Goal: Task Accomplishment & Management: Manage account settings

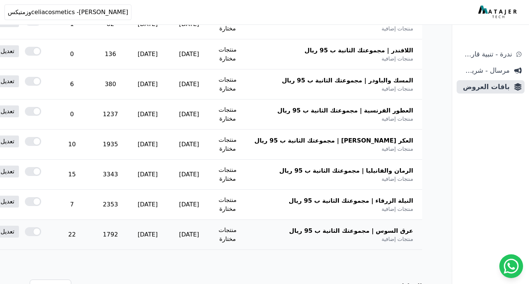
scroll to position [111, 0]
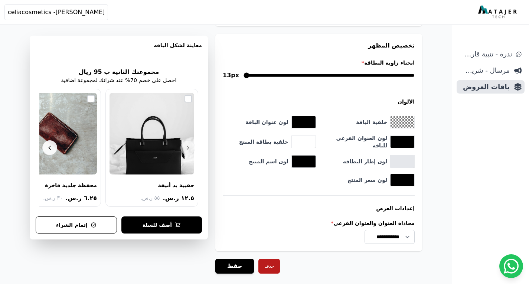
scroll to position [863, 0]
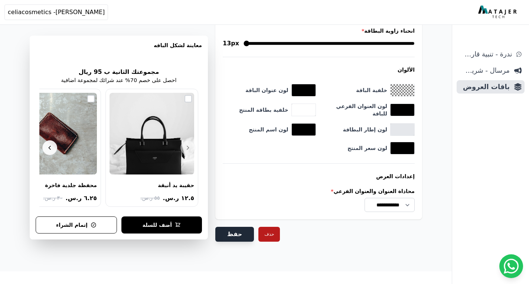
click at [235, 233] on button "حفظ" at bounding box center [234, 234] width 39 height 15
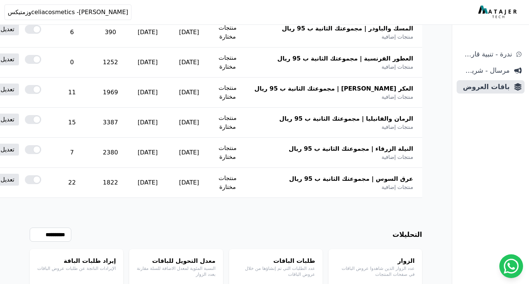
scroll to position [297, 0]
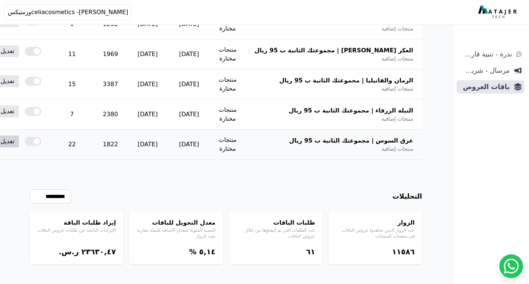
click at [19, 141] on link "تعديل" at bounding box center [7, 142] width 23 height 12
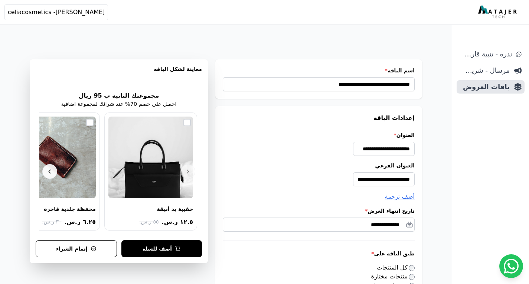
type input "*******"
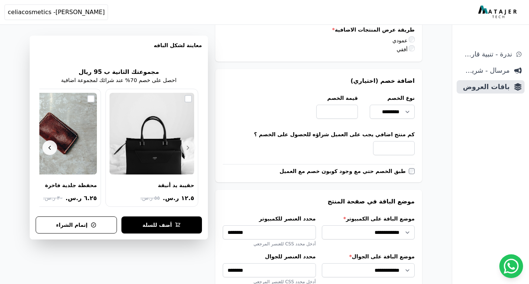
scroll to position [594, 0]
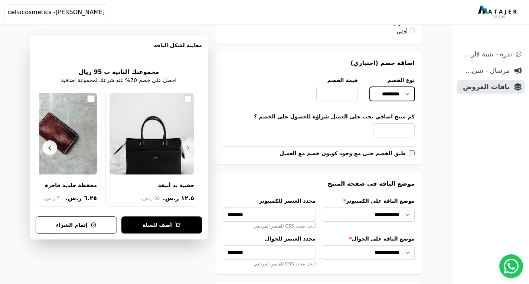
click at [377, 94] on select "********* ********* *****" at bounding box center [392, 94] width 45 height 14
click at [370, 87] on select "********* ********* *****" at bounding box center [392, 94] width 45 height 14
click at [349, 94] on input "**" at bounding box center [337, 94] width 42 height 14
type input "*"
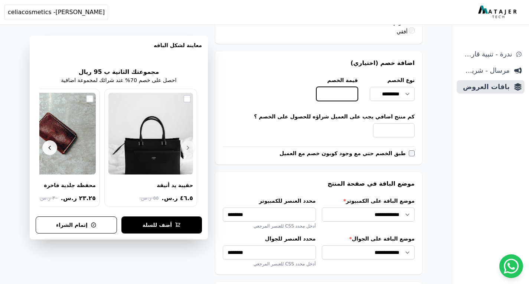
scroll to position [0, -1]
type input "**"
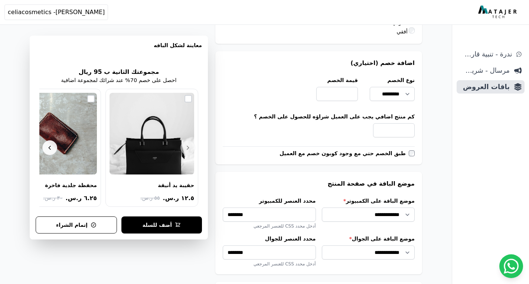
click at [343, 114] on label "كم منتج اضافي يجب على العميل شراؤه للحصول على الخصم ؟" at bounding box center [319, 116] width 192 height 7
click at [373, 123] on input "*" at bounding box center [394, 130] width 42 height 14
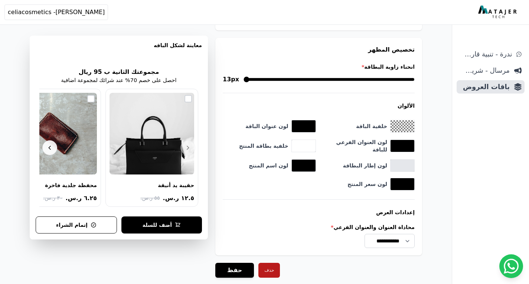
scroll to position [854, 0]
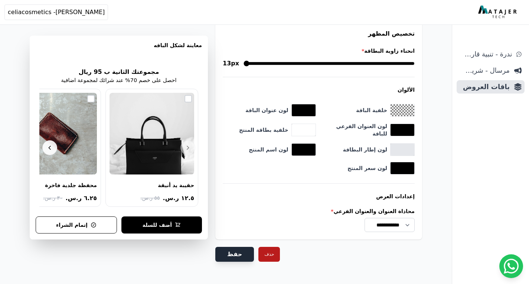
click at [238, 258] on button "حفظ" at bounding box center [234, 254] width 39 height 15
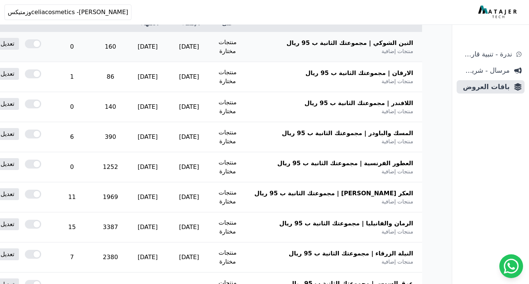
scroll to position [297, 0]
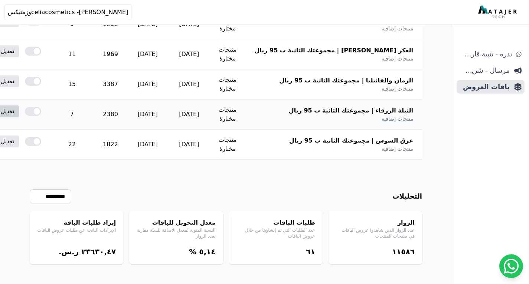
click at [19, 106] on link "تعديل" at bounding box center [7, 111] width 23 height 12
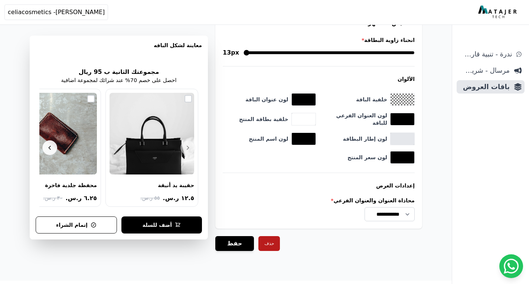
scroll to position [863, 0]
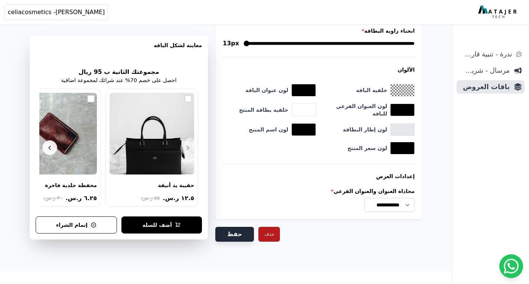
click at [230, 235] on button "حفظ" at bounding box center [234, 234] width 39 height 15
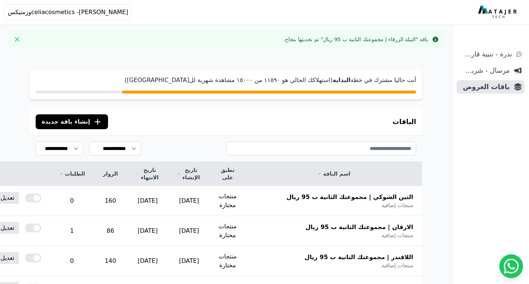
click at [278, 79] on p "أنت حاليا مشترك في خطة البداية (استهلاكك الحالي هو ١١٥٩۰ من ١٥۰۰۰ مشاهدة شهرية …" at bounding box center [226, 80] width 381 height 9
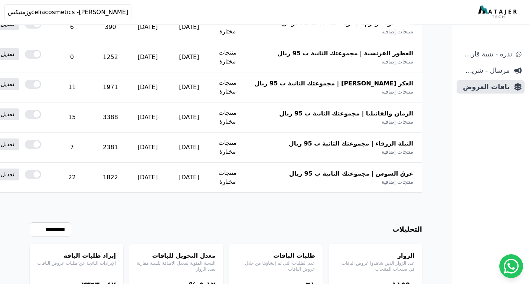
scroll to position [301, 0]
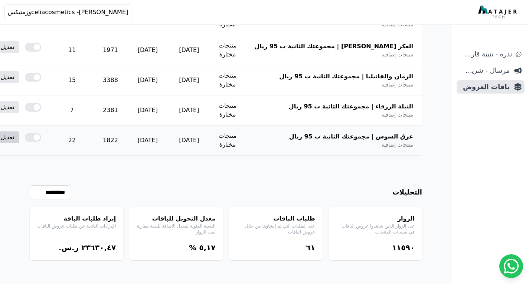
click at [19, 138] on link "تعديل" at bounding box center [7, 137] width 23 height 12
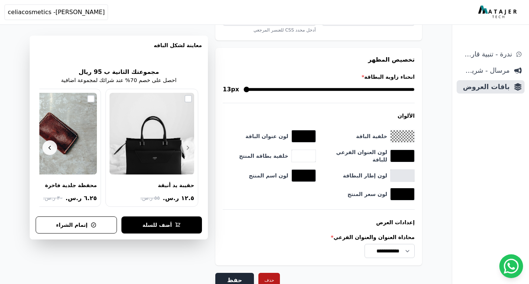
scroll to position [874, 0]
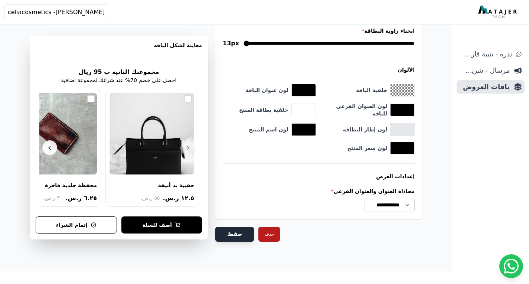
click at [237, 235] on button "حفظ" at bounding box center [234, 234] width 39 height 15
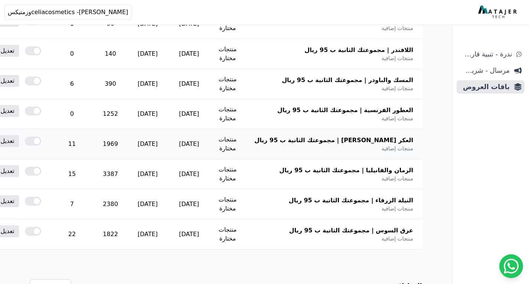
scroll to position [223, 0]
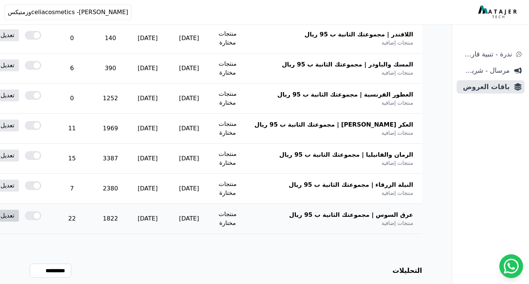
click at [19, 215] on link "تعديل" at bounding box center [7, 216] width 23 height 12
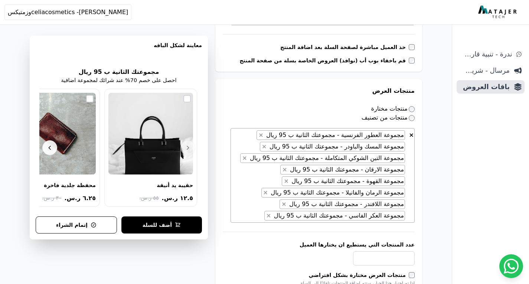
scroll to position [0, -1]
click at [267, 146] on span "×" at bounding box center [264, 146] width 5 height 7
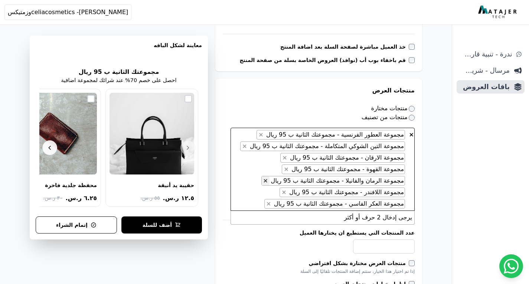
click at [268, 179] on span "×" at bounding box center [265, 180] width 5 height 7
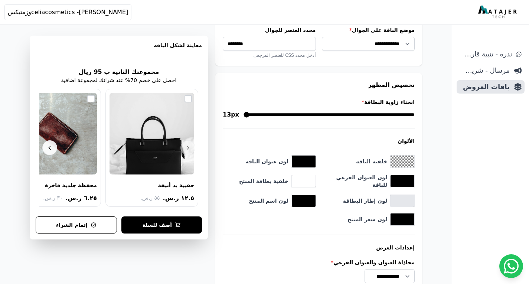
scroll to position [851, 0]
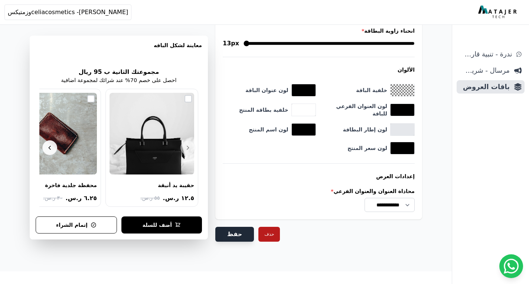
click at [235, 235] on button "حفظ" at bounding box center [234, 234] width 39 height 15
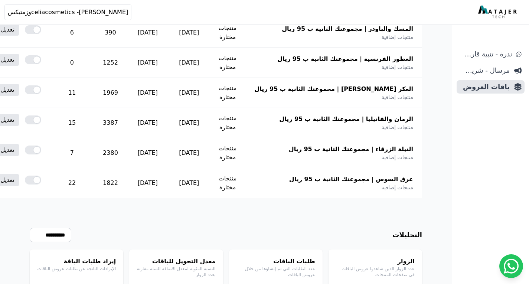
scroll to position [297, 0]
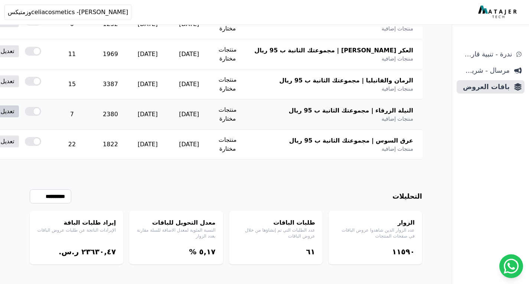
click at [19, 113] on link "تعديل" at bounding box center [7, 111] width 23 height 12
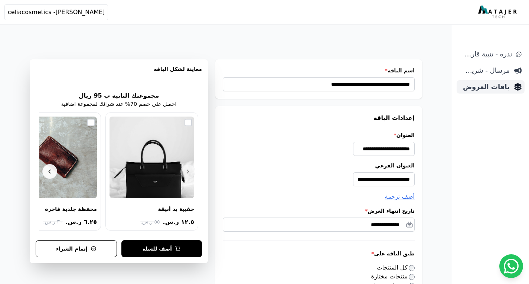
click at [499, 89] on span "باقات العروض" at bounding box center [485, 87] width 50 height 10
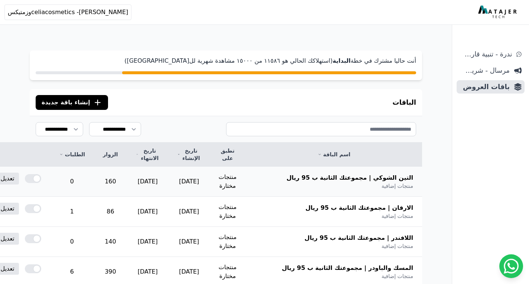
scroll to position [111, 0]
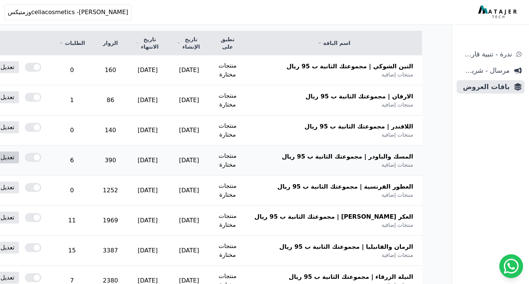
click at [19, 158] on link "تعديل" at bounding box center [7, 157] width 23 height 12
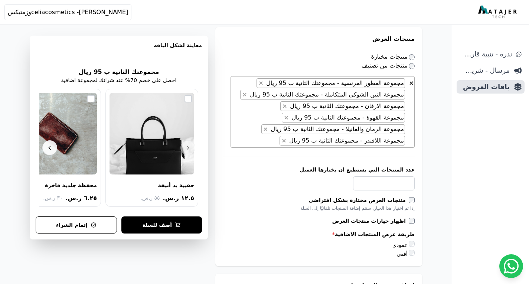
scroll to position [334, 0]
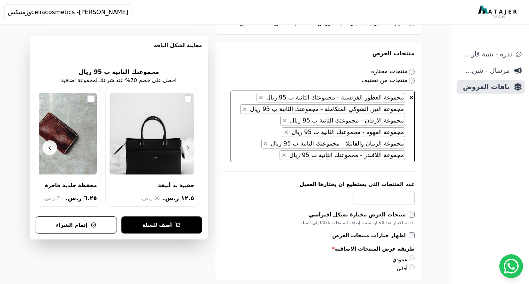
click at [268, 156] on span "× × مجموعة العطور الفرنسية - مجموعتك الثانية ب 95 ريال × مجموعة التين الشوكي ال…" at bounding box center [323, 127] width 184 height 72
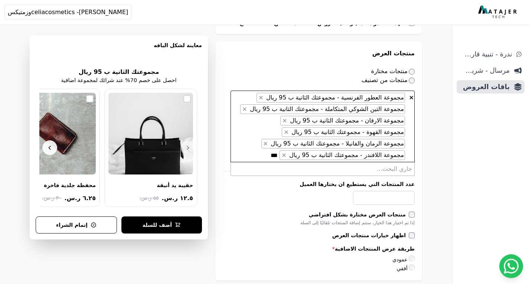
scroll to position [0, -1]
type textarea "*"
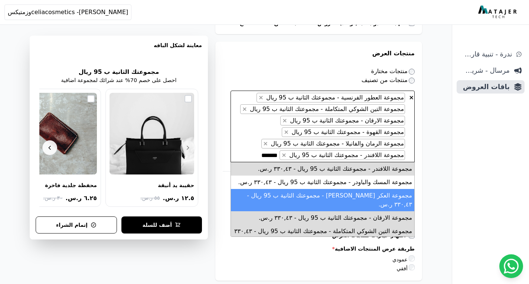
type textarea "*******"
click at [326, 193] on li "مجموعة العكر الفاسي - مجموعتك الثانية ب 95 ريال - ۳۳۰,٤۳ ر.س." at bounding box center [322, 200] width 183 height 22
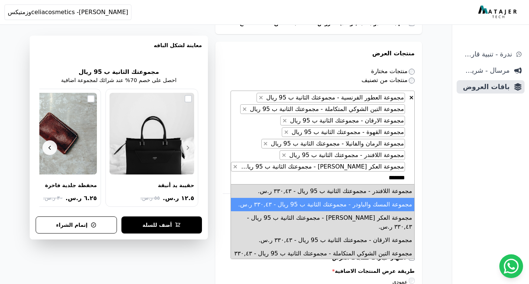
scroll to position [68, 0]
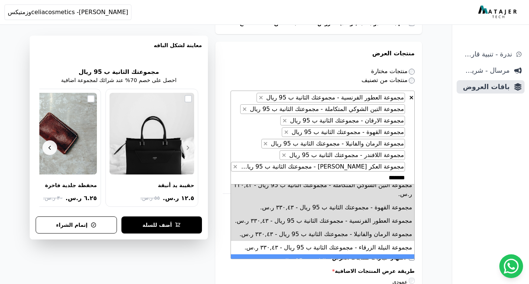
click at [339, 254] on li "مجموعة عرق السوس - مجموعتك الثانية ب 95 ريال - ۳۳۰,٤۳ ر.س." at bounding box center [322, 260] width 183 height 13
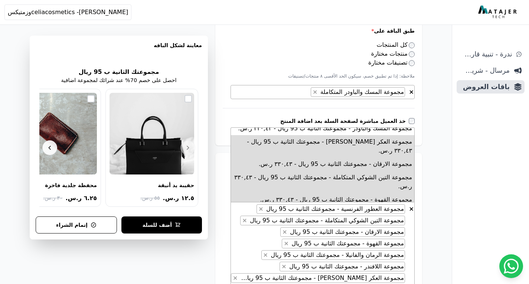
scroll to position [0, 0]
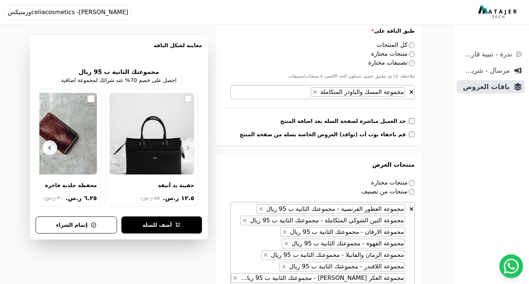
click at [421, 169] on div "**********" at bounding box center [318, 289] width 207 height 273
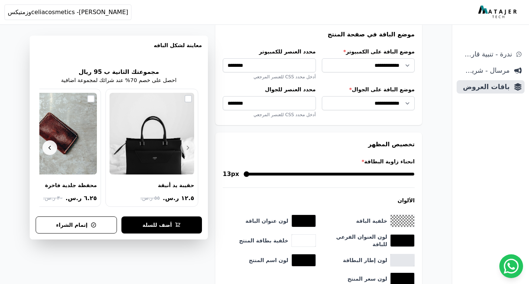
scroll to position [885, 0]
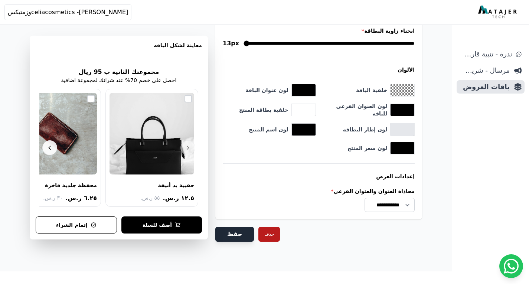
click at [231, 231] on button "حفظ" at bounding box center [234, 234] width 39 height 15
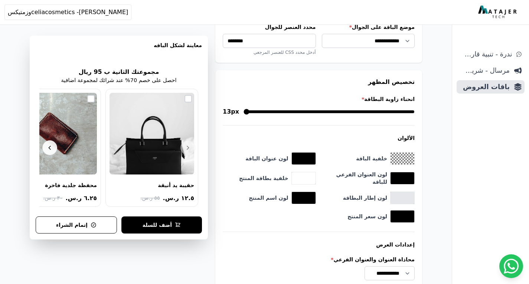
scroll to position [811, 0]
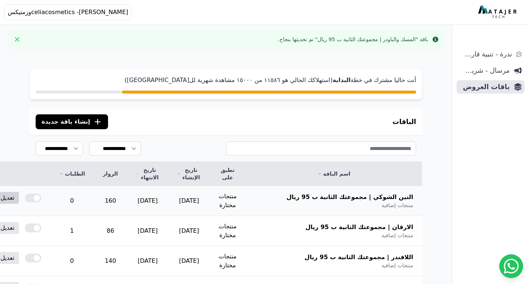
click at [19, 197] on link "تعديل" at bounding box center [7, 198] width 23 height 12
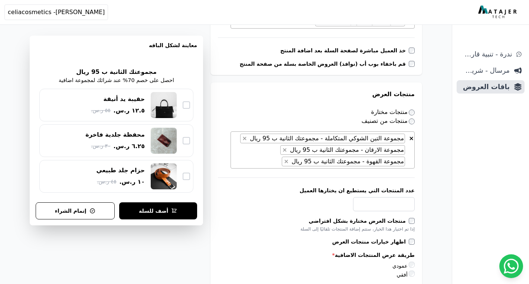
scroll to position [297, 0]
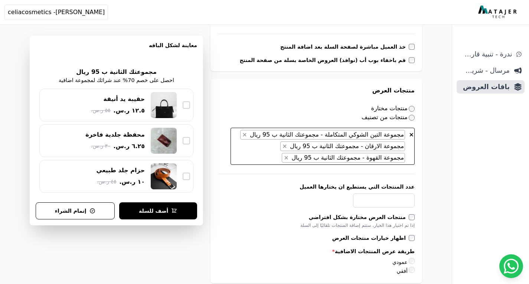
click at [263, 155] on span "× × مجموعة التين الشوكي المتكاملة - مجموعتك الثانية ب 95 ريال × مجموعة الارقان …" at bounding box center [323, 146] width 184 height 37
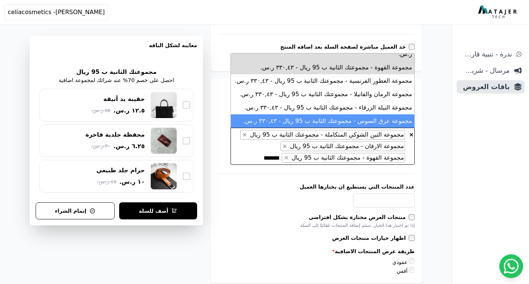
type textarea "*******"
click at [431, 120] on div "**********" at bounding box center [226, 261] width 452 height 1056
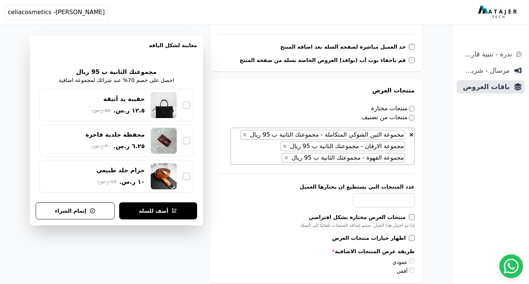
scroll to position [0, 0]
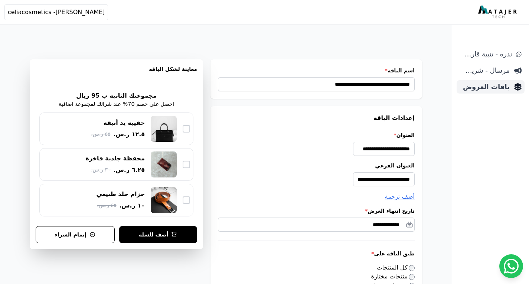
click at [475, 86] on span "باقات العروض" at bounding box center [485, 87] width 50 height 10
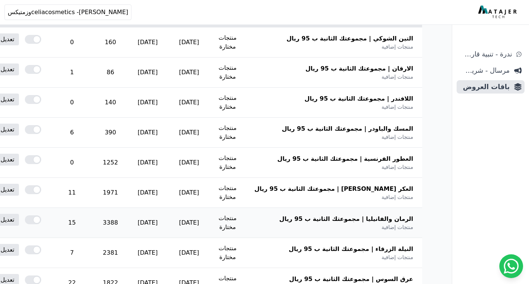
scroll to position [186, 0]
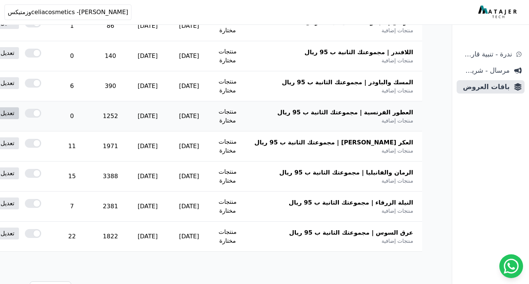
click at [19, 111] on link "تعديل" at bounding box center [7, 113] width 23 height 12
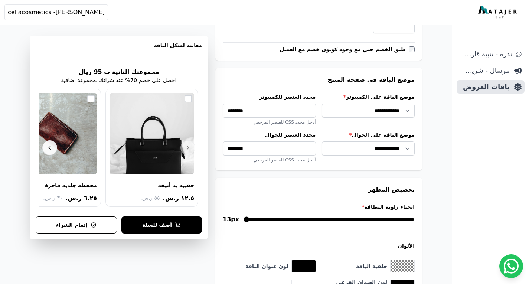
scroll to position [828, 0]
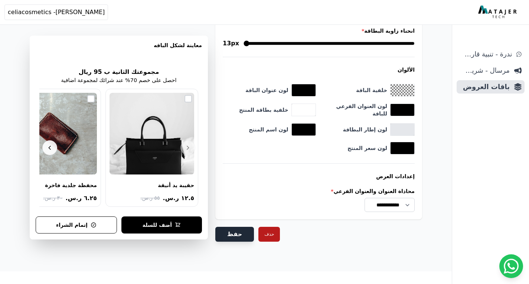
click at [237, 236] on button "حفظ" at bounding box center [234, 234] width 39 height 15
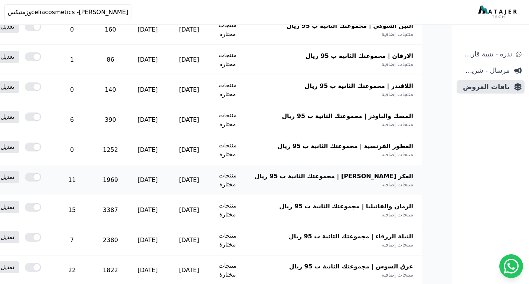
scroll to position [223, 0]
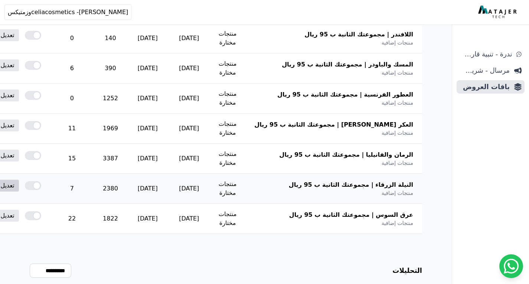
click at [19, 189] on link "تعديل" at bounding box center [7, 186] width 23 height 12
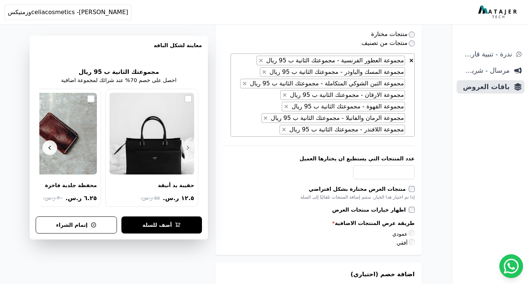
scroll to position [260, 0]
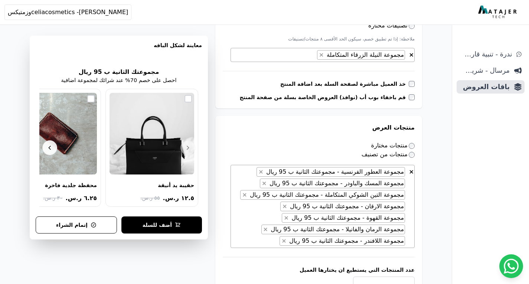
click at [260, 214] on span "× × مجموعة العطور الفرنسية - مجموعتك الثانية ب 95 ريال × مجموعة المسك والباودر …" at bounding box center [323, 206] width 184 height 83
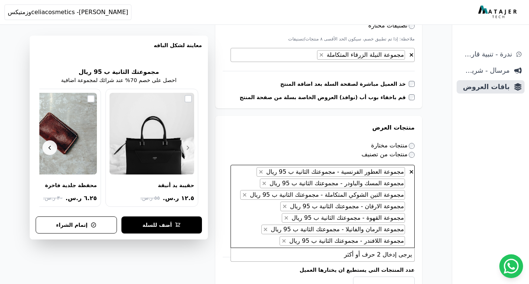
click at [260, 214] on span "× × مجموعة العطور الفرنسية - مجموعتك الثانية ب 95 ريال × مجموعة المسك والباودر …" at bounding box center [323, 206] width 184 height 83
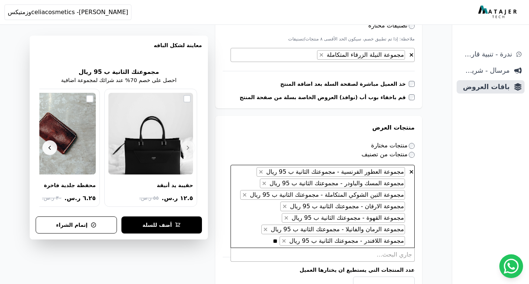
type textarea "*"
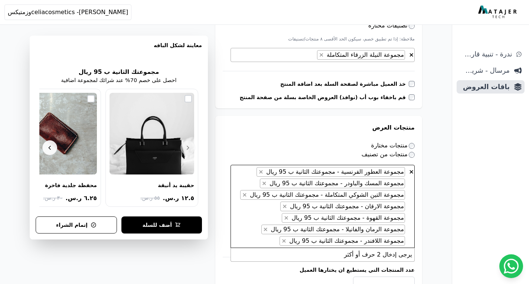
paste textarea "*******"
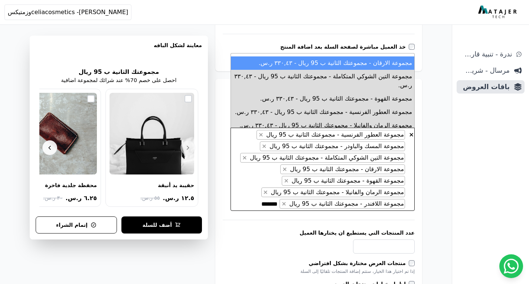
scroll to position [0, 0]
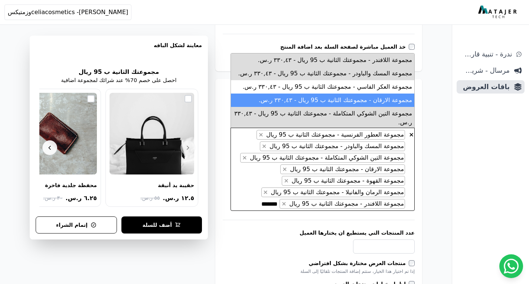
type textarea "*******"
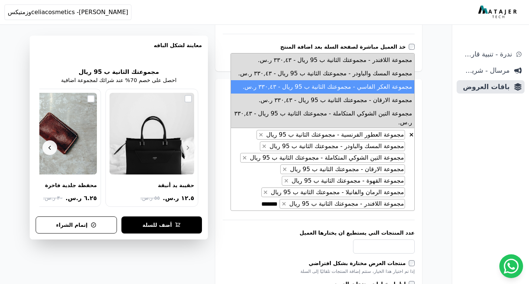
click at [325, 87] on li "مجموعة العكر الفاسي - مجموعتك الثانية ب 95 ريال - ۳۳۰,٤۳ ر.س." at bounding box center [322, 86] width 183 height 13
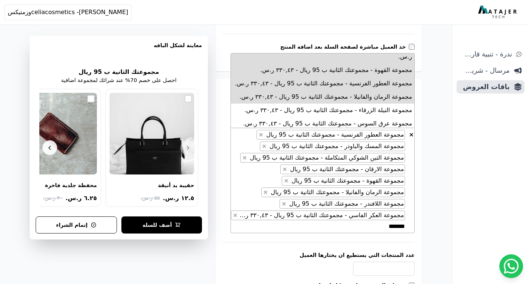
scroll to position [68, 0]
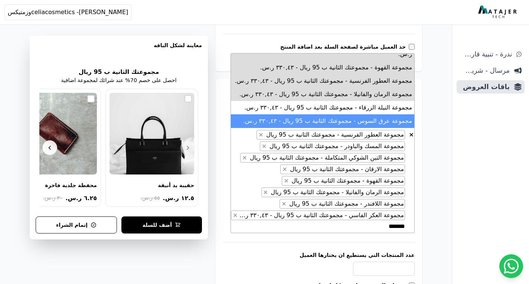
click at [336, 117] on li "مجموعة عرق السوس - مجموعتك الثانية ب 95 ريال - ۳۳۰,٤۳ ر.س." at bounding box center [322, 120] width 183 height 13
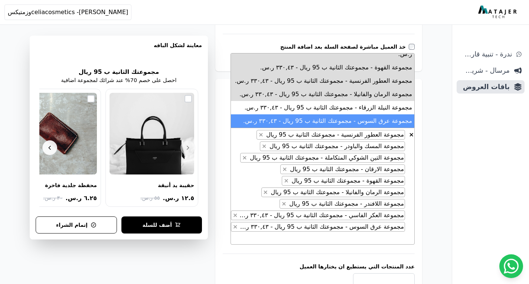
click at [417, 162] on div "**********" at bounding box center [318, 221] width 207 height 284
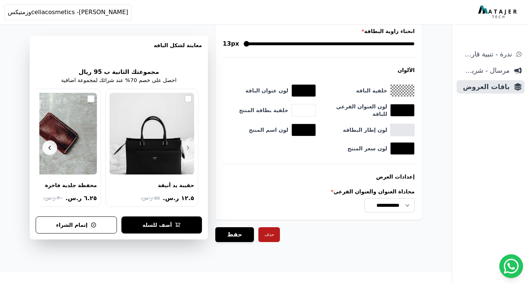
scroll to position [896, 0]
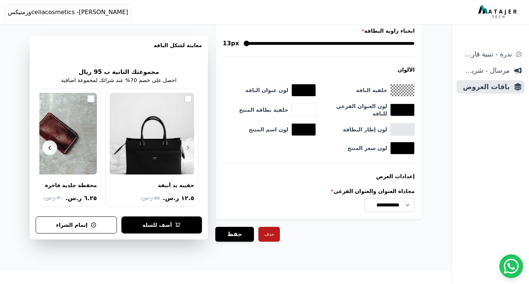
click at [239, 234] on button "حفظ" at bounding box center [234, 234] width 39 height 15
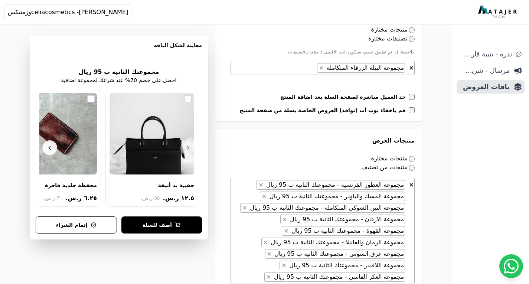
scroll to position [371, 0]
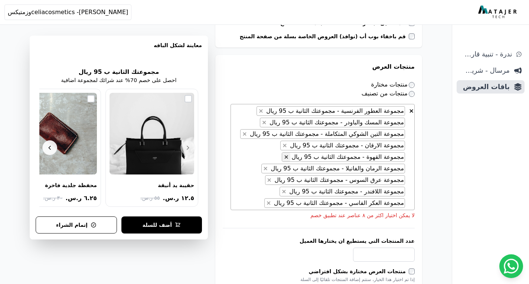
click at [289, 156] on span "×" at bounding box center [286, 156] width 5 height 7
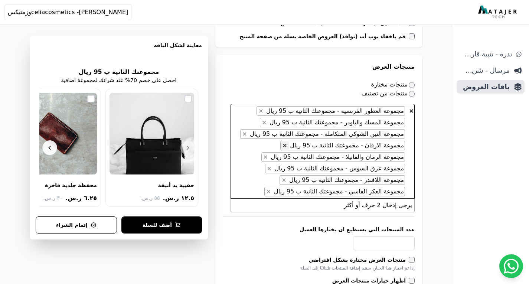
click at [287, 147] on span "×" at bounding box center [284, 145] width 5 height 7
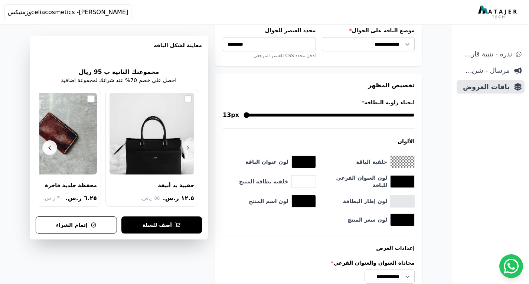
scroll to position [922, 0]
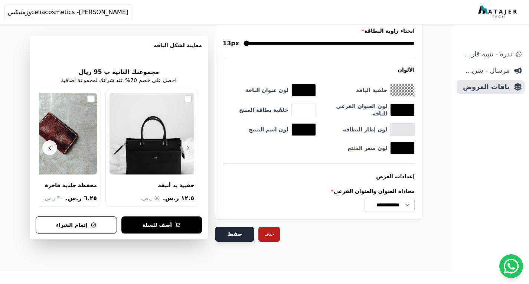
click at [243, 236] on button "حفظ" at bounding box center [234, 234] width 39 height 15
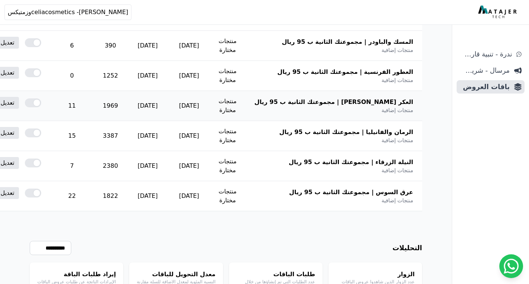
scroll to position [260, 0]
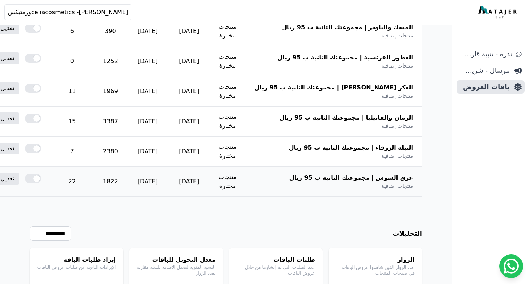
click at [94, 183] on td "22" at bounding box center [72, 182] width 44 height 30
click at [146, 234] on div "**********" at bounding box center [226, 234] width 392 height 14
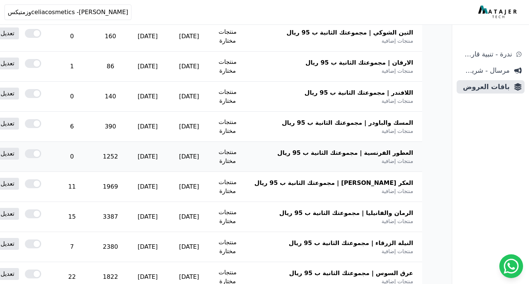
scroll to position [186, 0]
